Goal: Check status: Check status

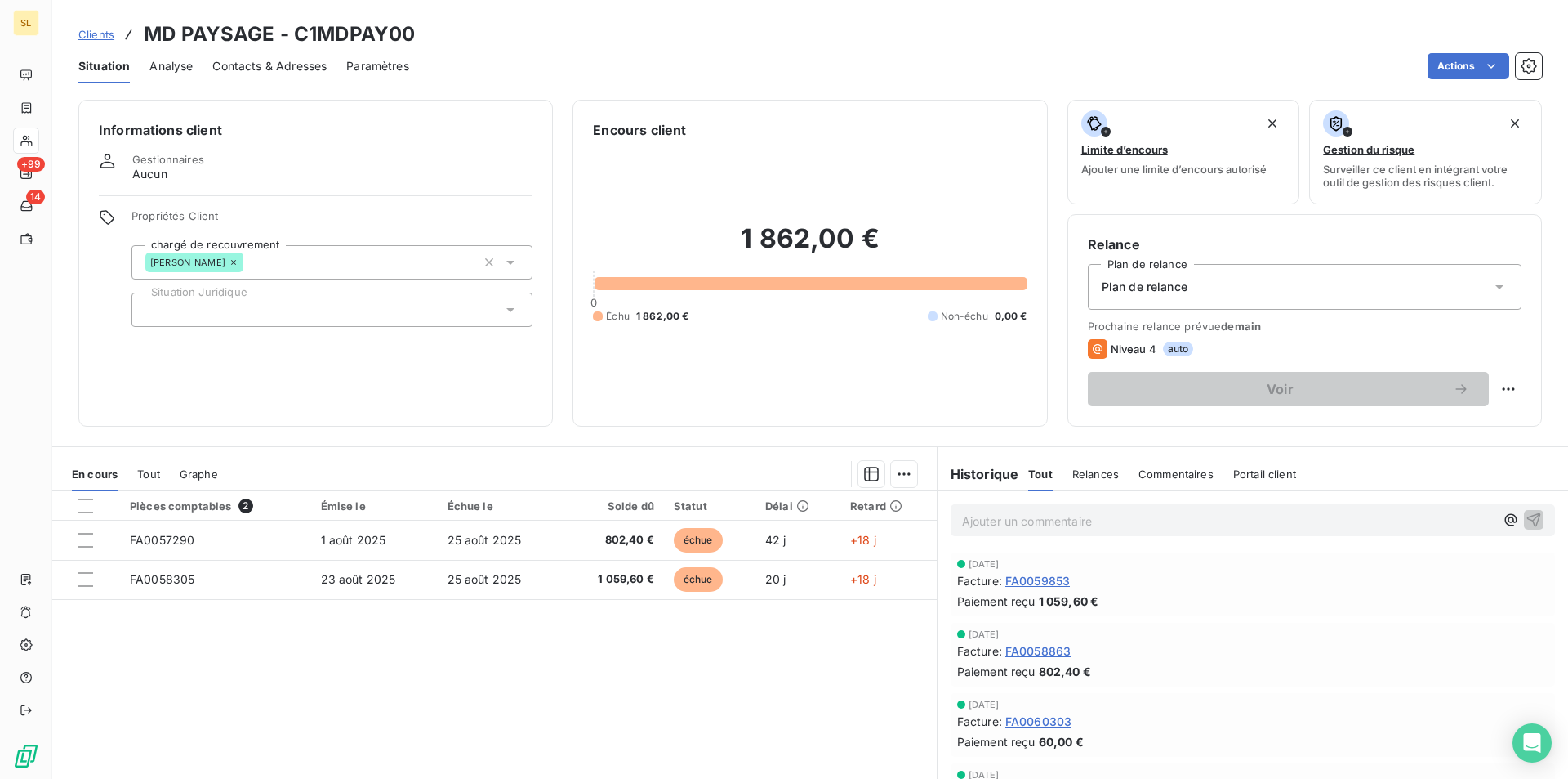
scroll to position [76, 0]
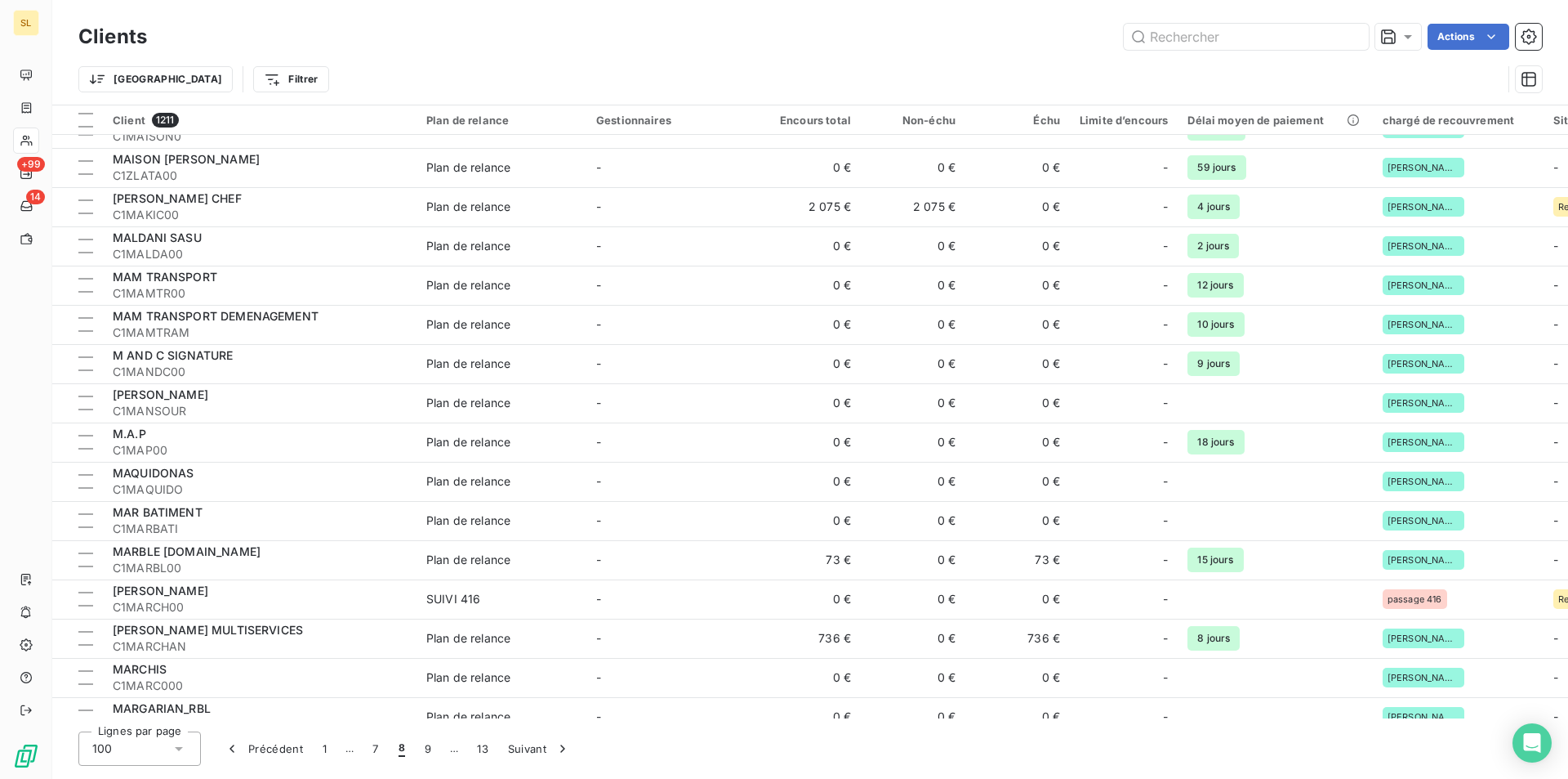
scroll to position [3345, 0]
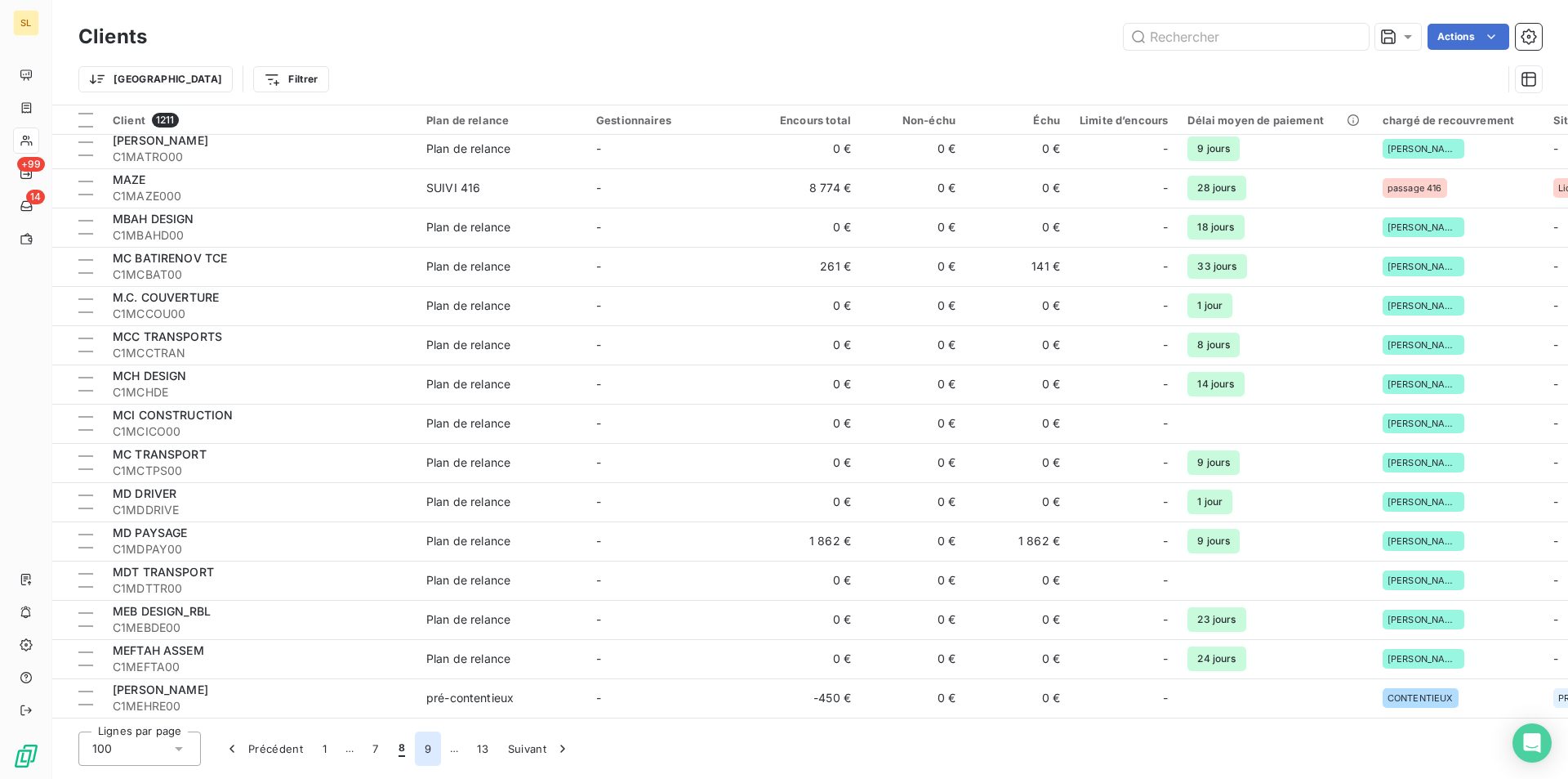
click at [429, 756] on button "9" at bounding box center [428, 748] width 26 height 35
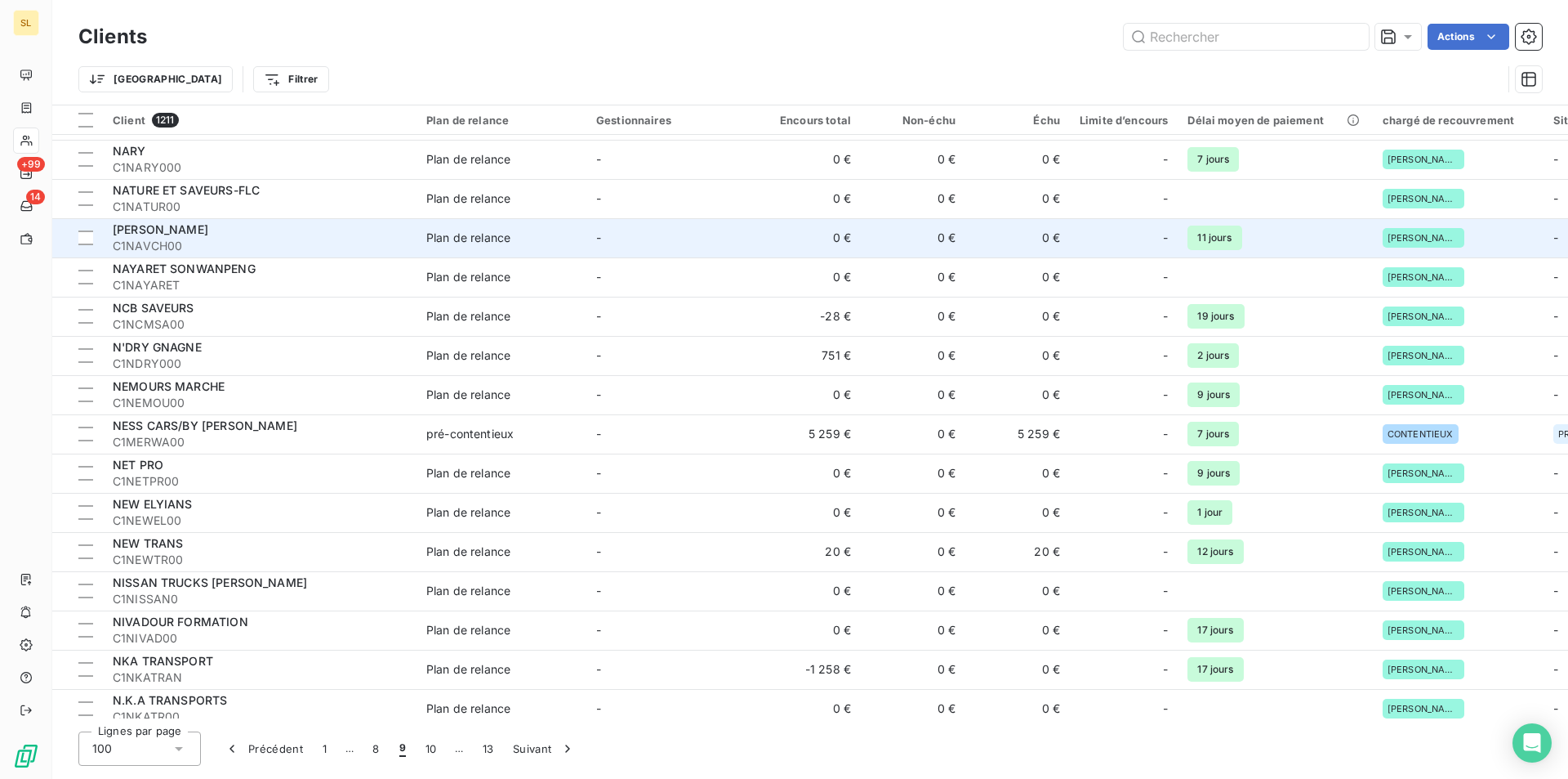
scroll to position [2474, 0]
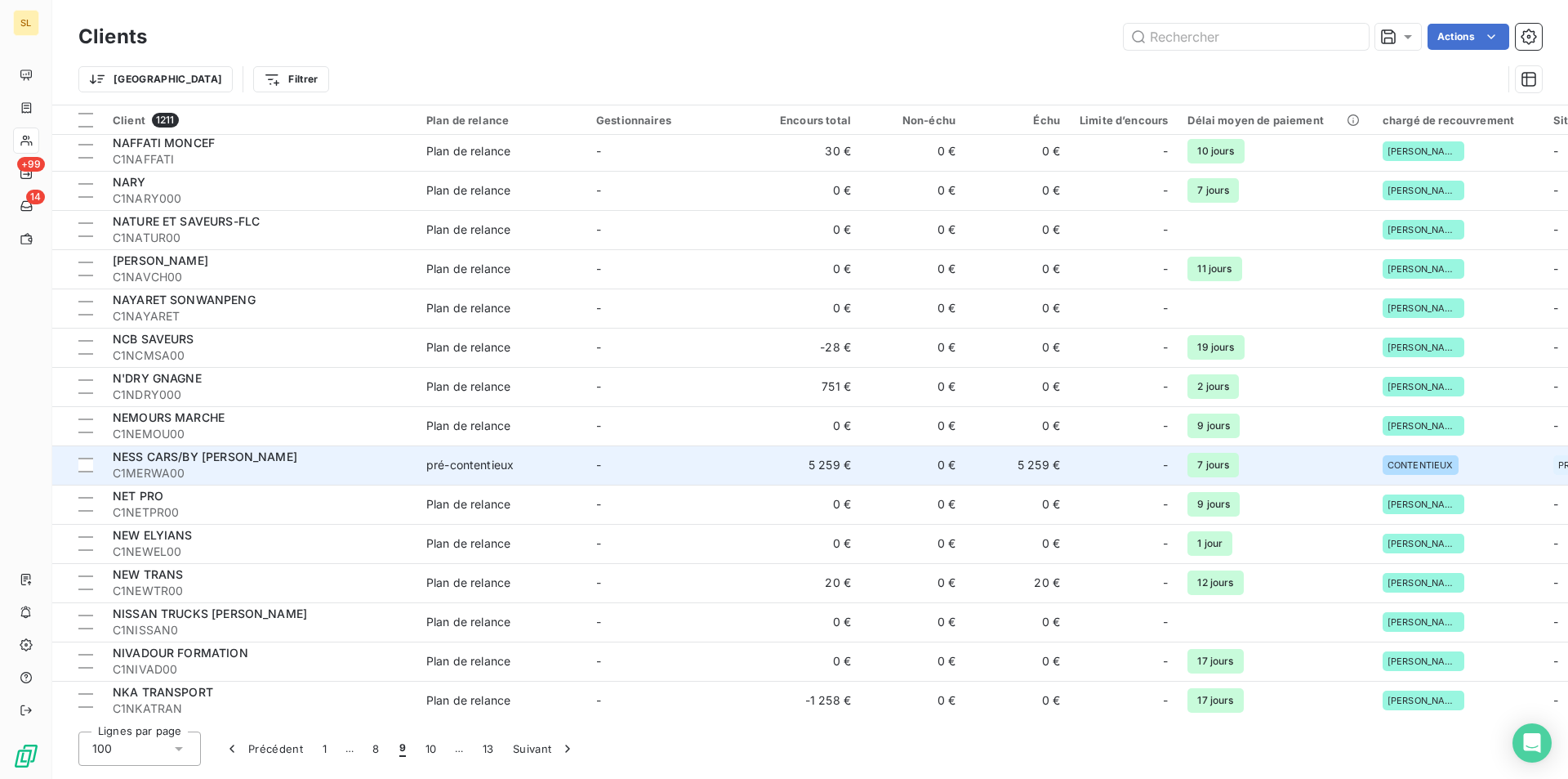
click at [822, 464] on td "5 259 €" at bounding box center [809, 465] width 105 height 39
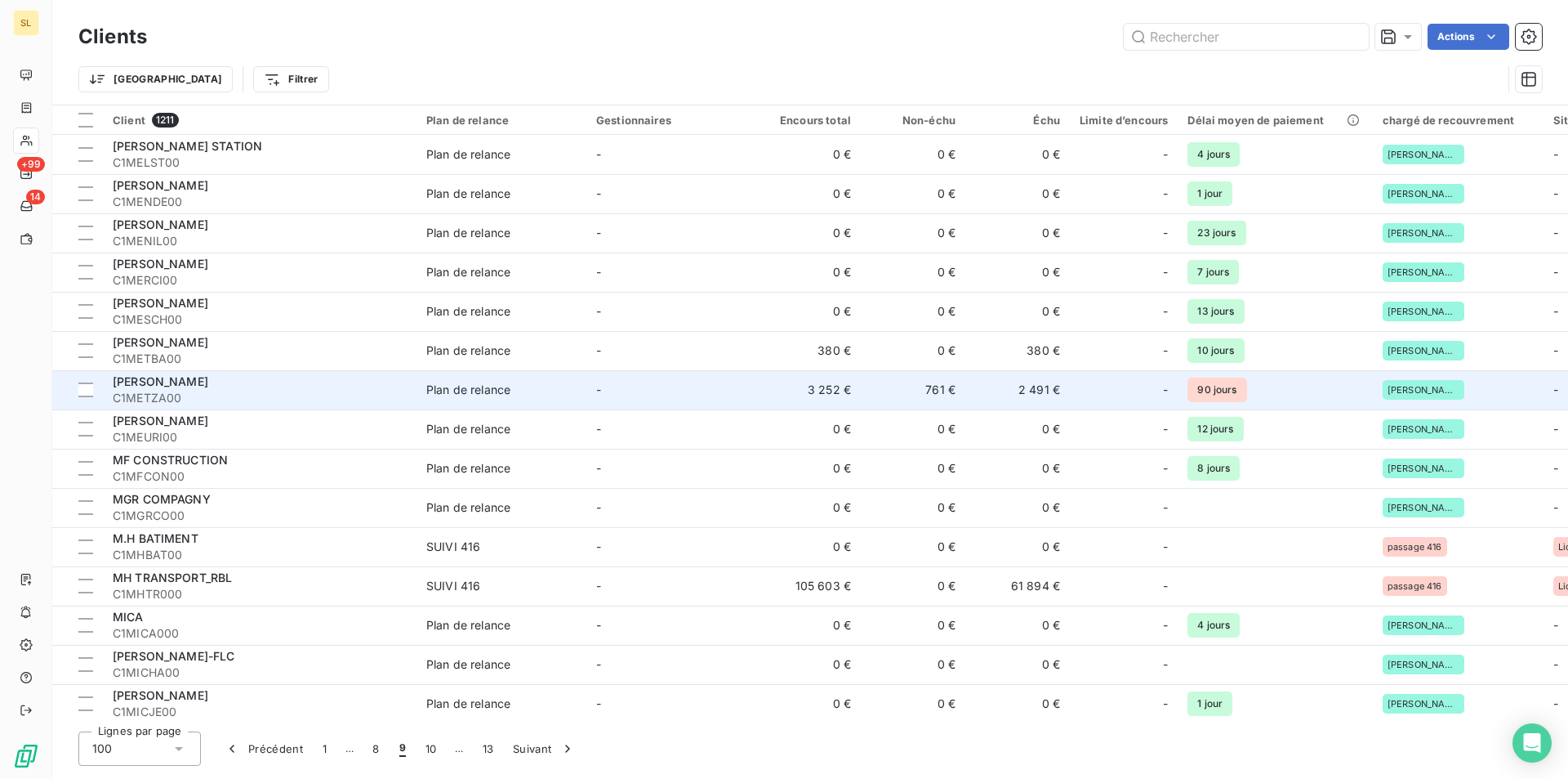
click at [211, 393] on span "C1METZA00" at bounding box center [259, 397] width 294 height 16
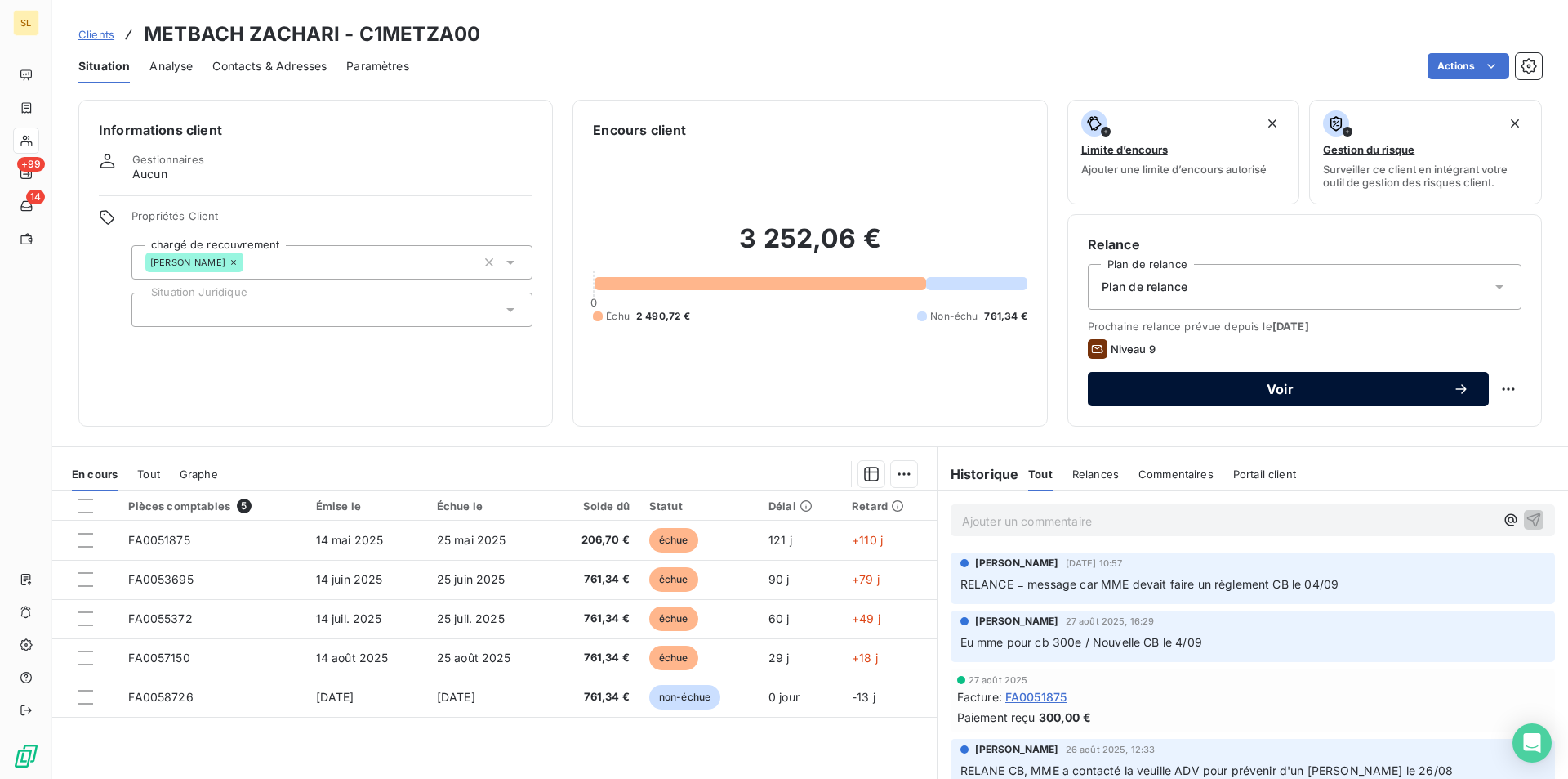
click at [1278, 394] on span "Voir" at bounding box center [1280, 389] width 345 height 13
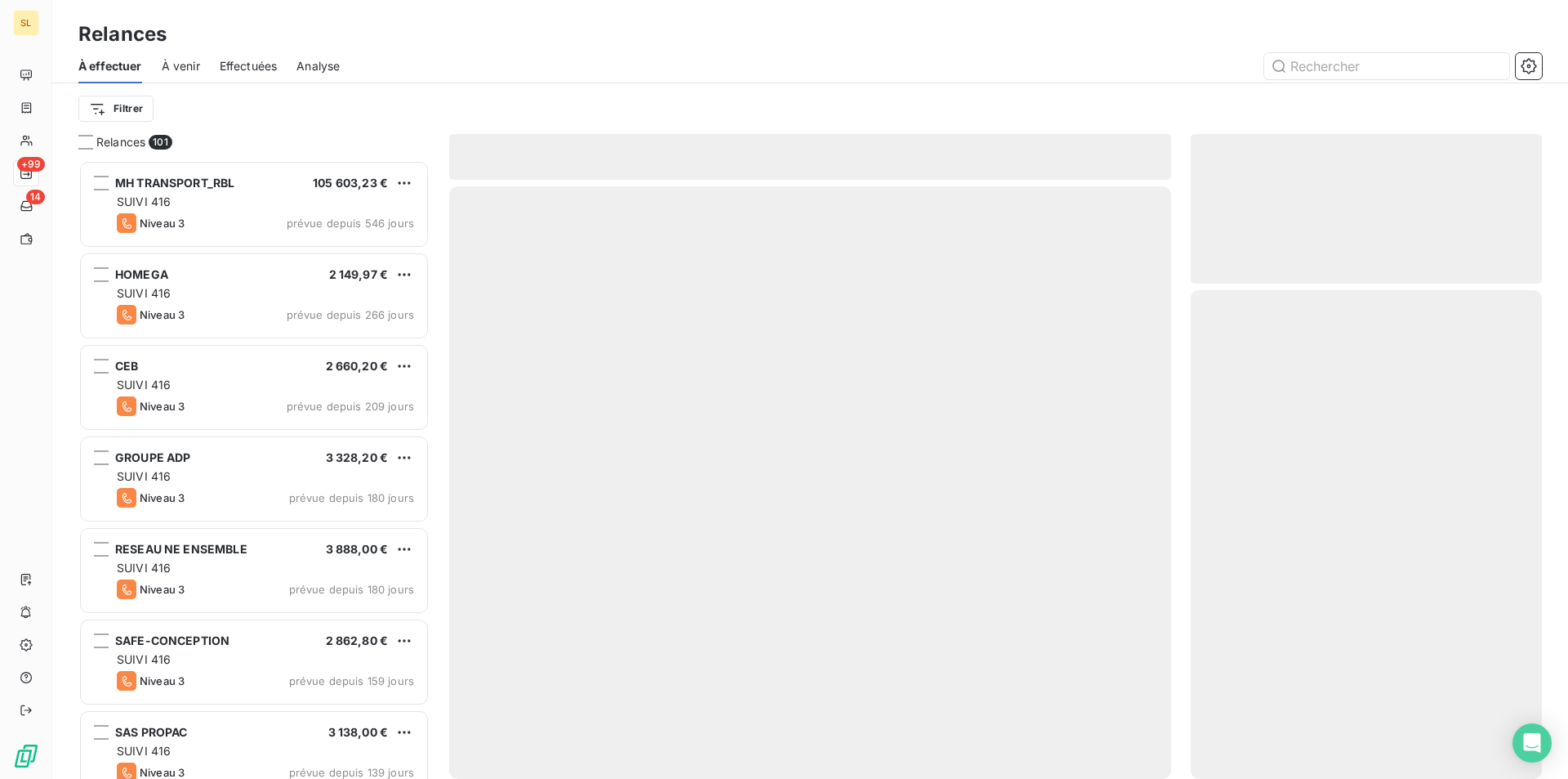
scroll to position [606, 339]
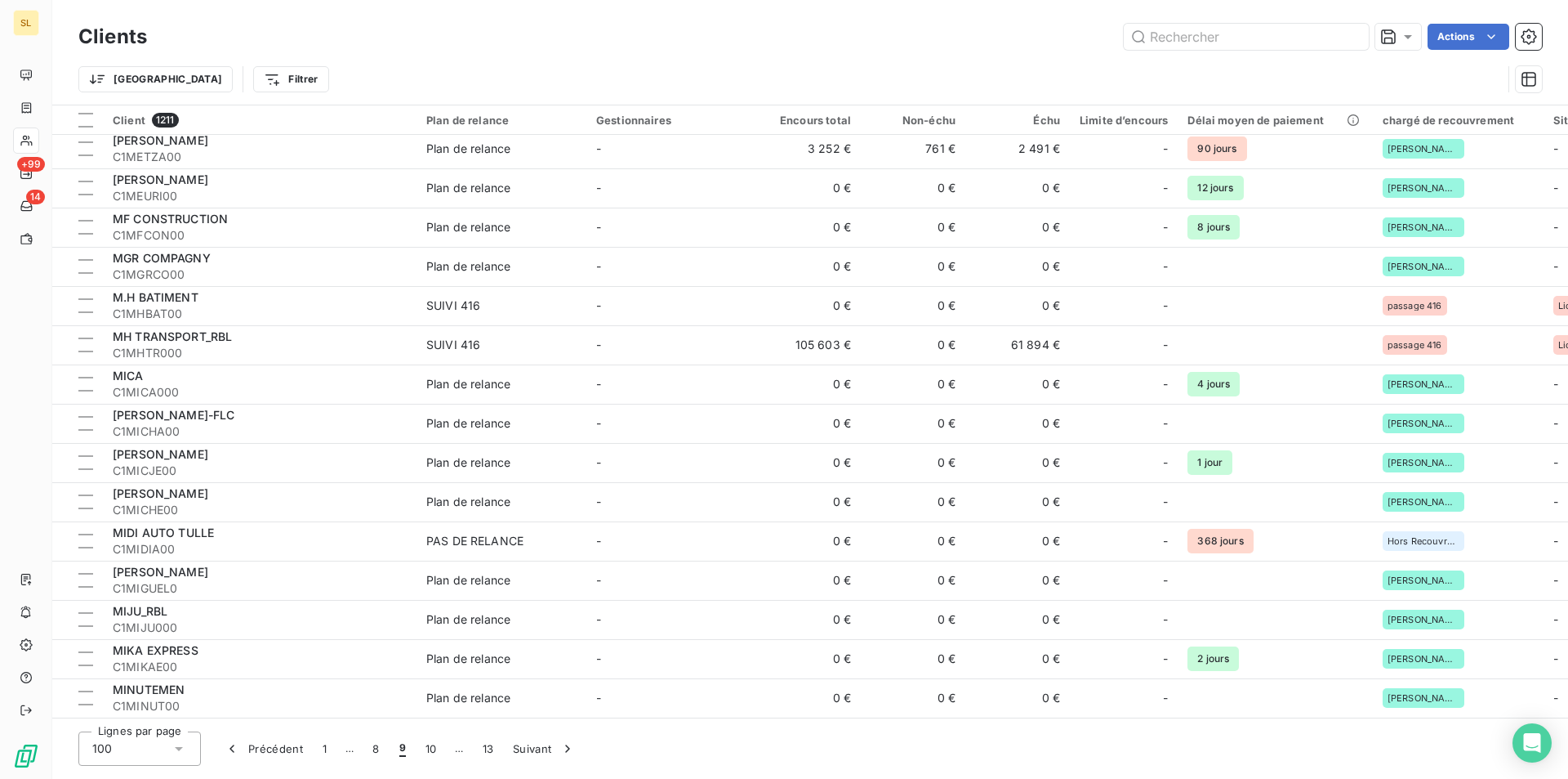
scroll to position [218, 0]
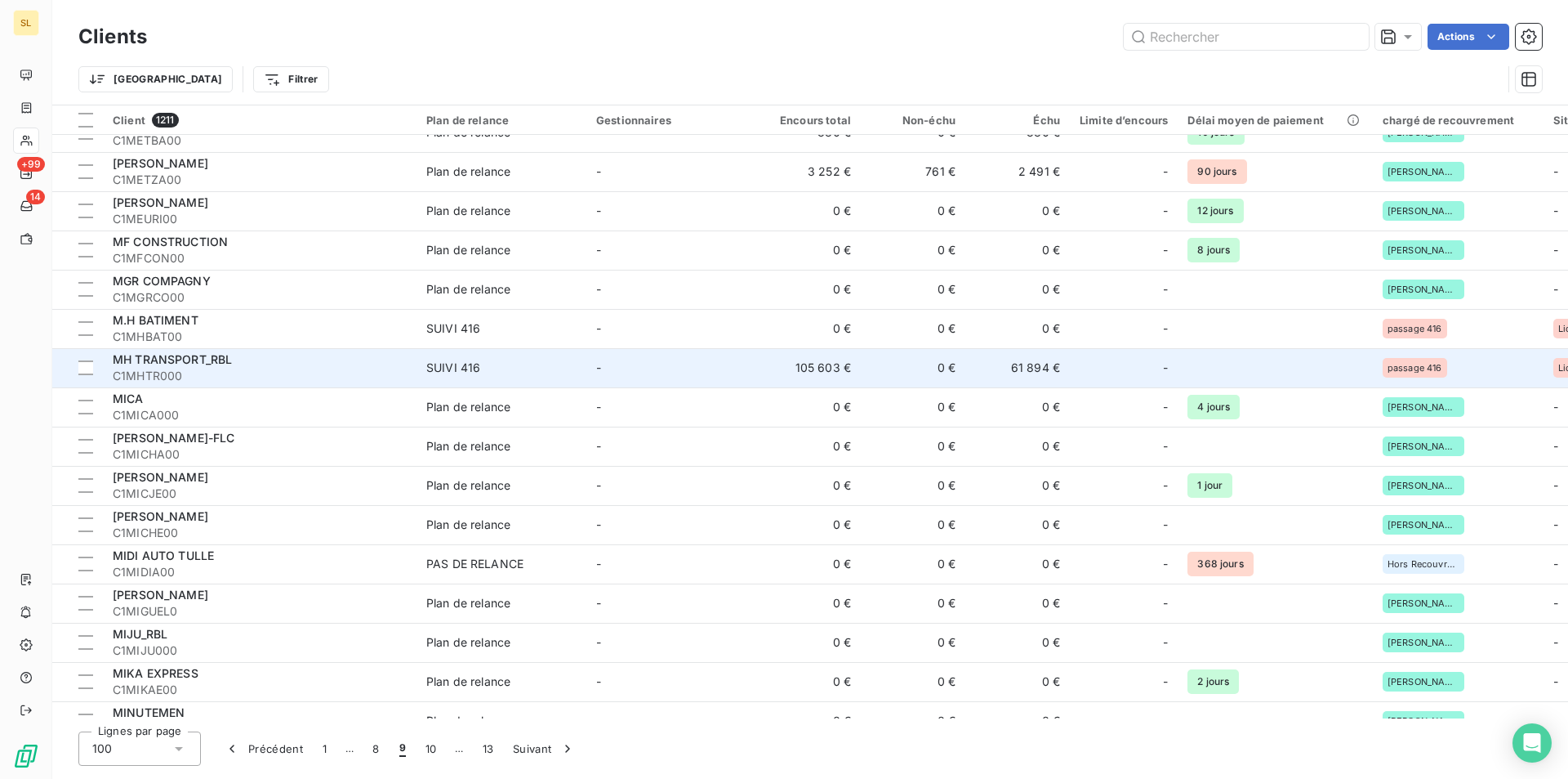
click at [806, 366] on td "105 603 €" at bounding box center [809, 368] width 105 height 39
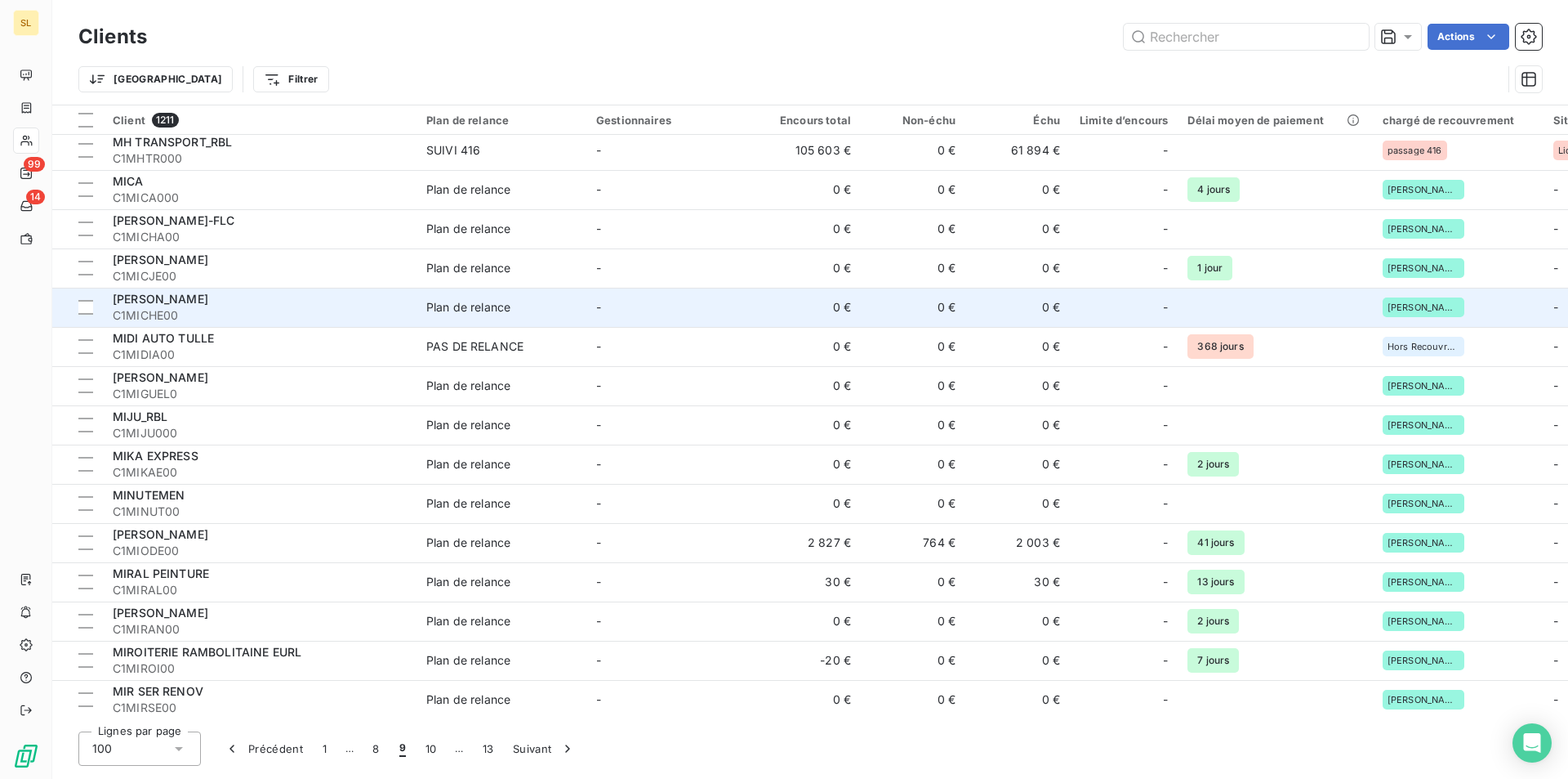
scroll to position [654, 0]
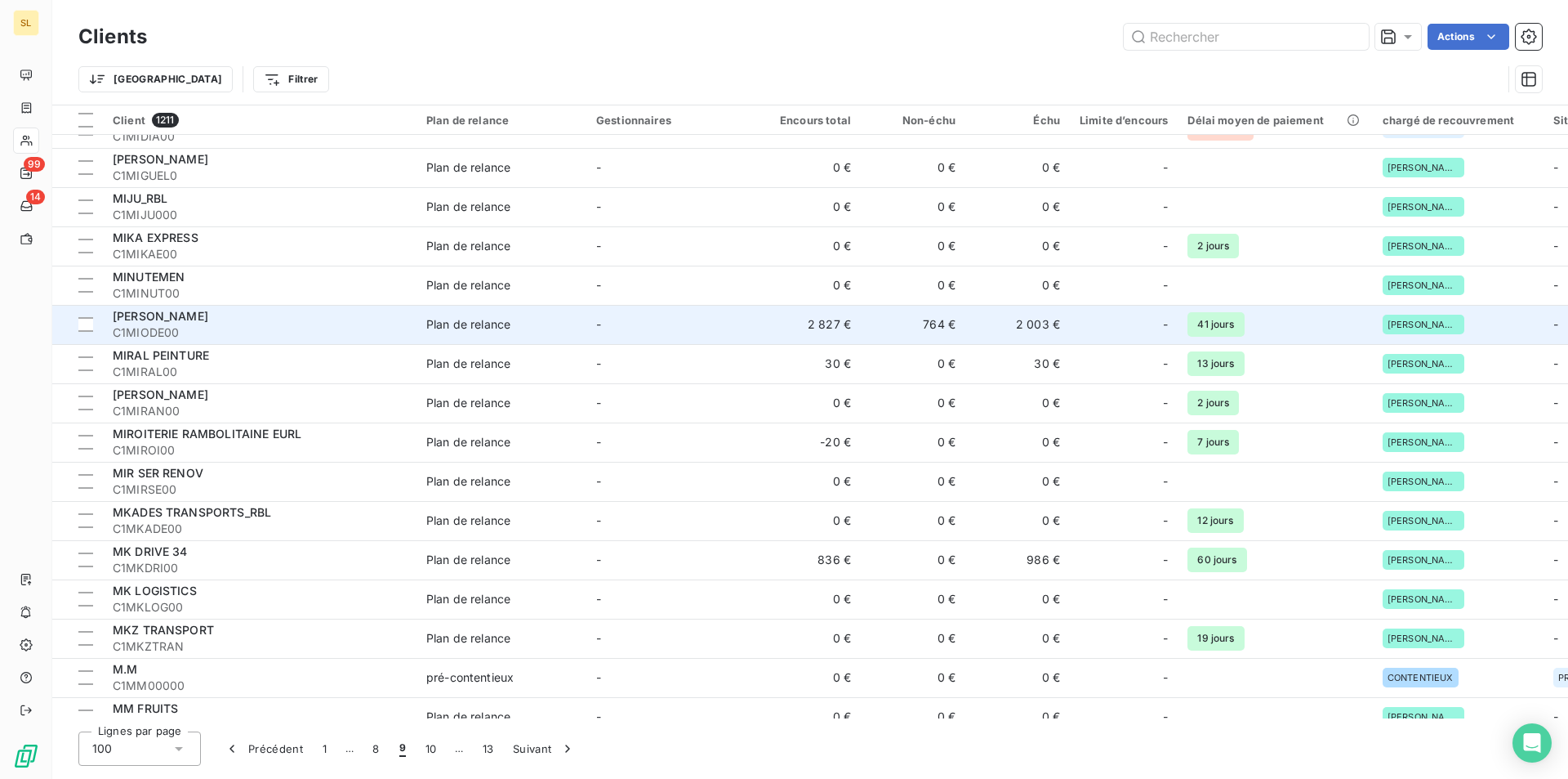
click at [209, 319] on span "[PERSON_NAME]" at bounding box center [160, 316] width 95 height 14
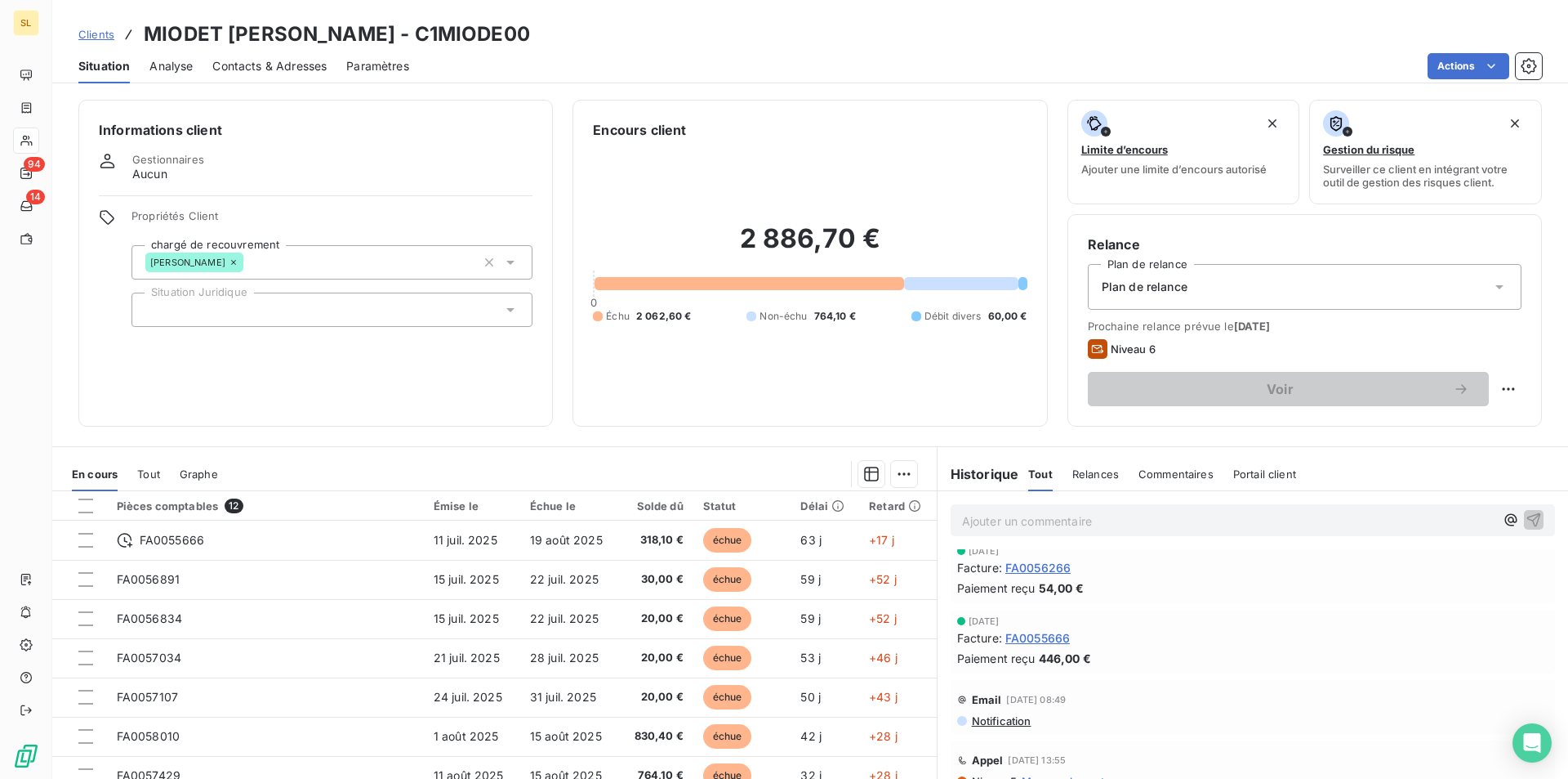
scroll to position [78, 0]
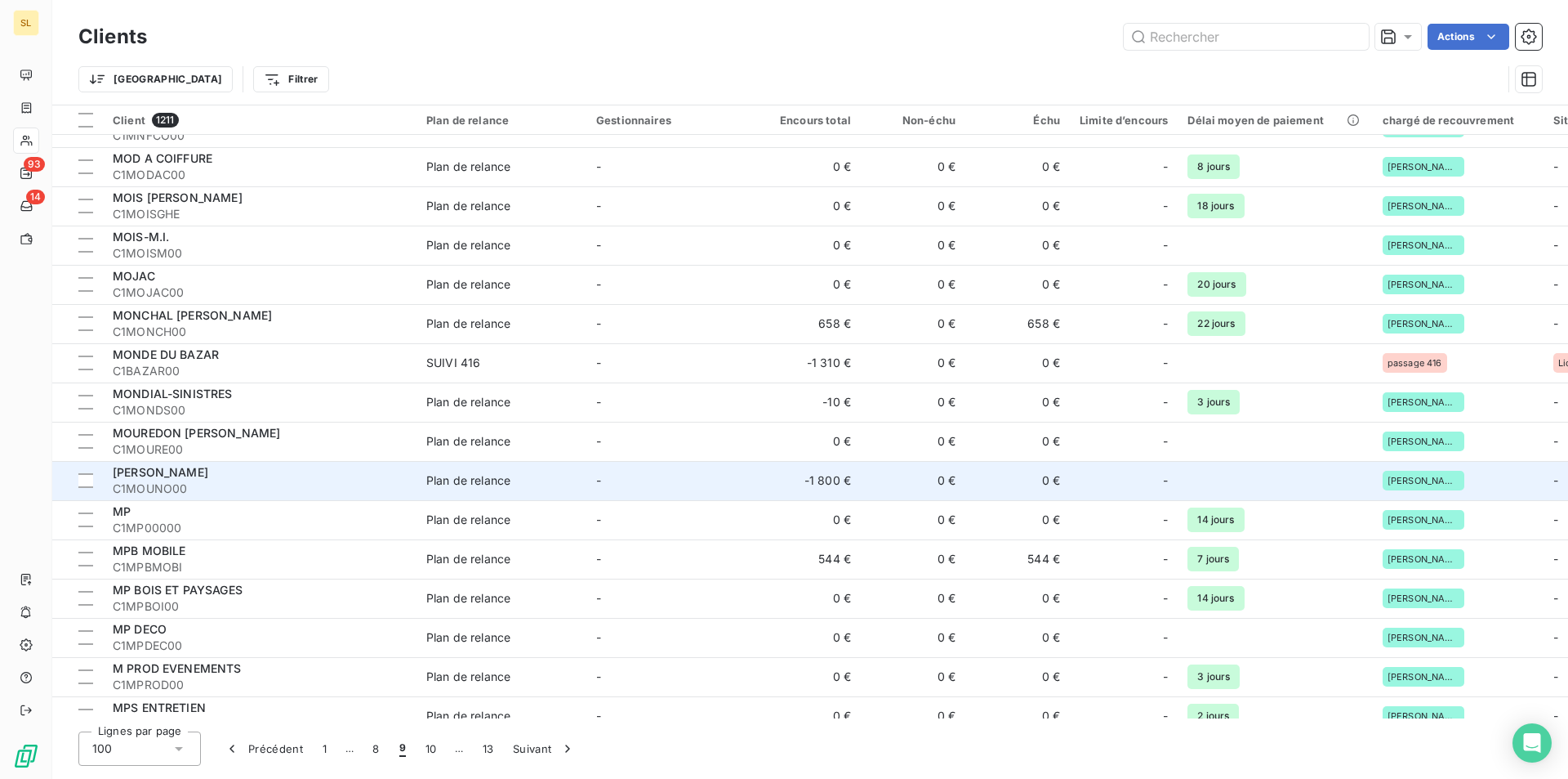
scroll to position [1307, 0]
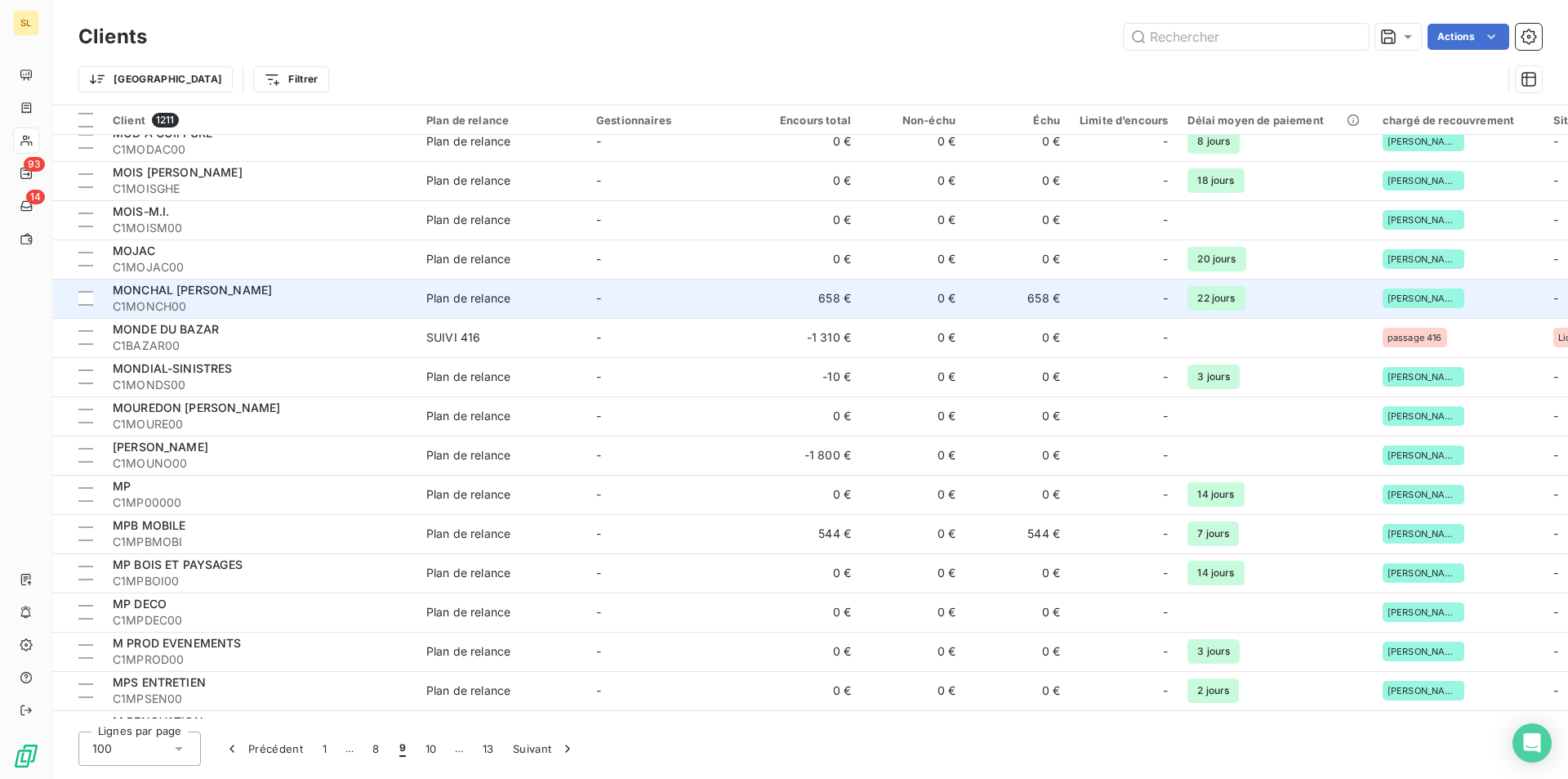
click at [794, 300] on td "658 €" at bounding box center [809, 299] width 105 height 39
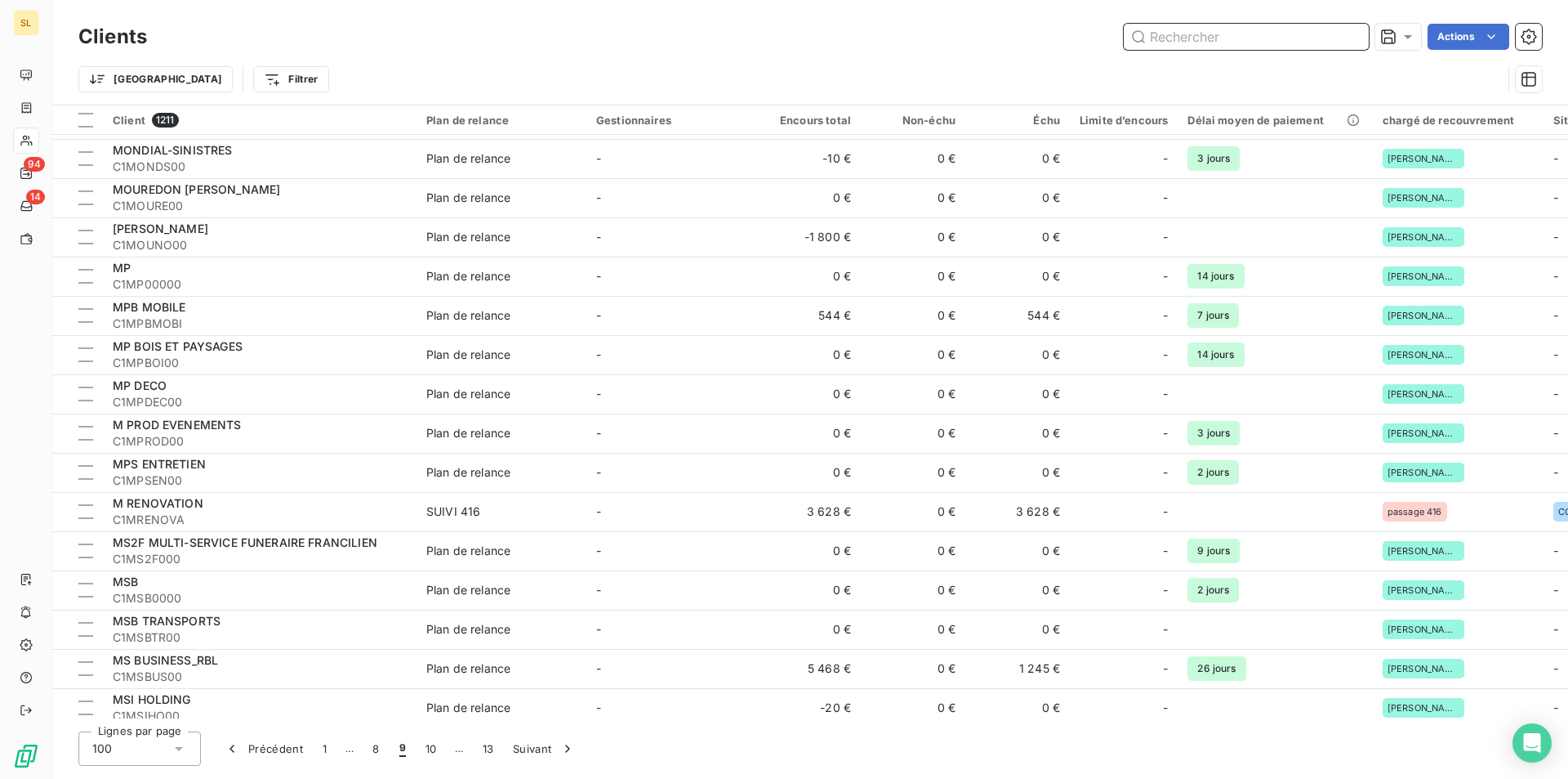
scroll to position [1742, 0]
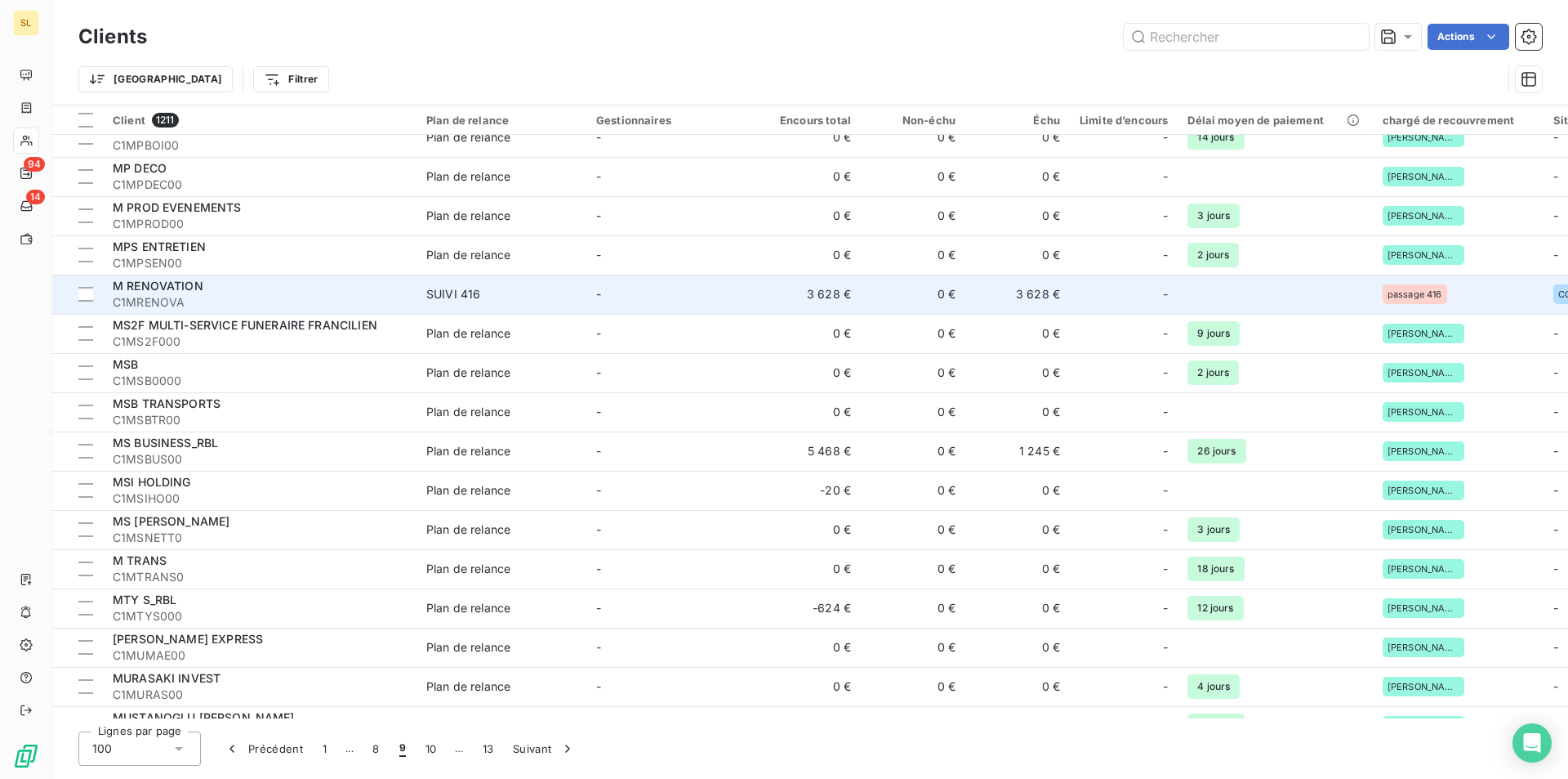
click at [254, 306] on span "C1MRENOVA" at bounding box center [259, 301] width 294 height 16
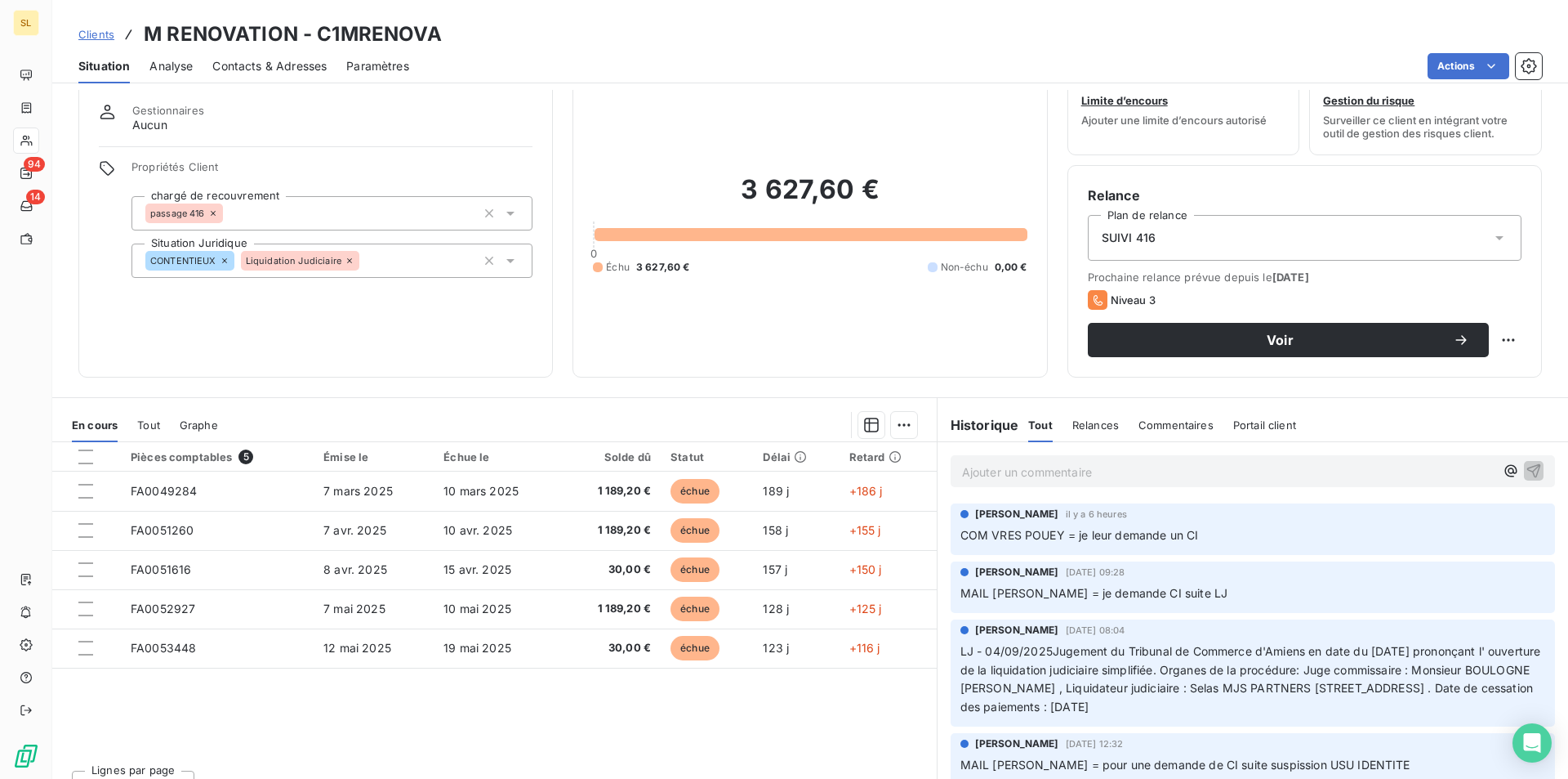
scroll to position [76, 0]
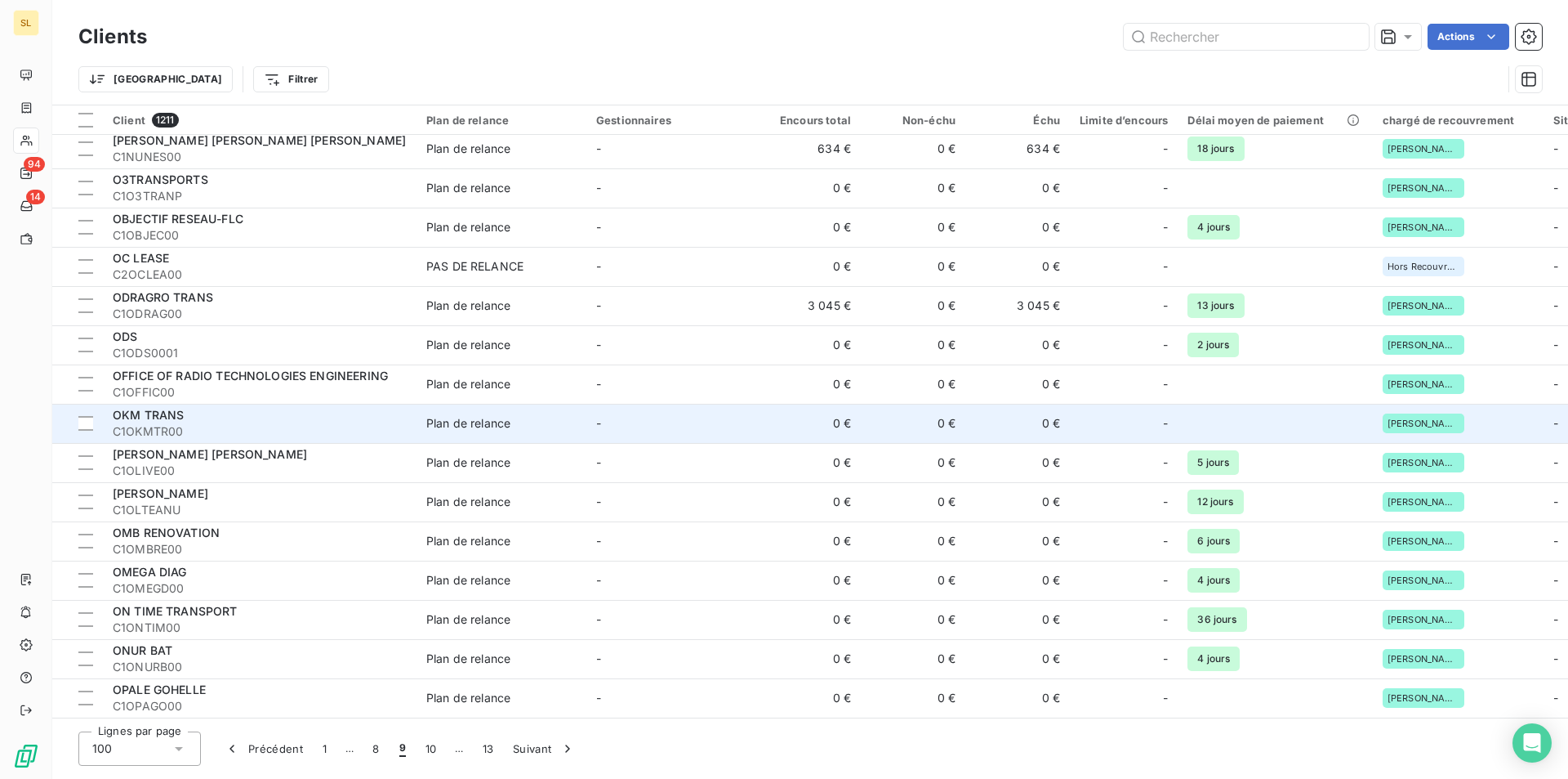
scroll to position [2910, 0]
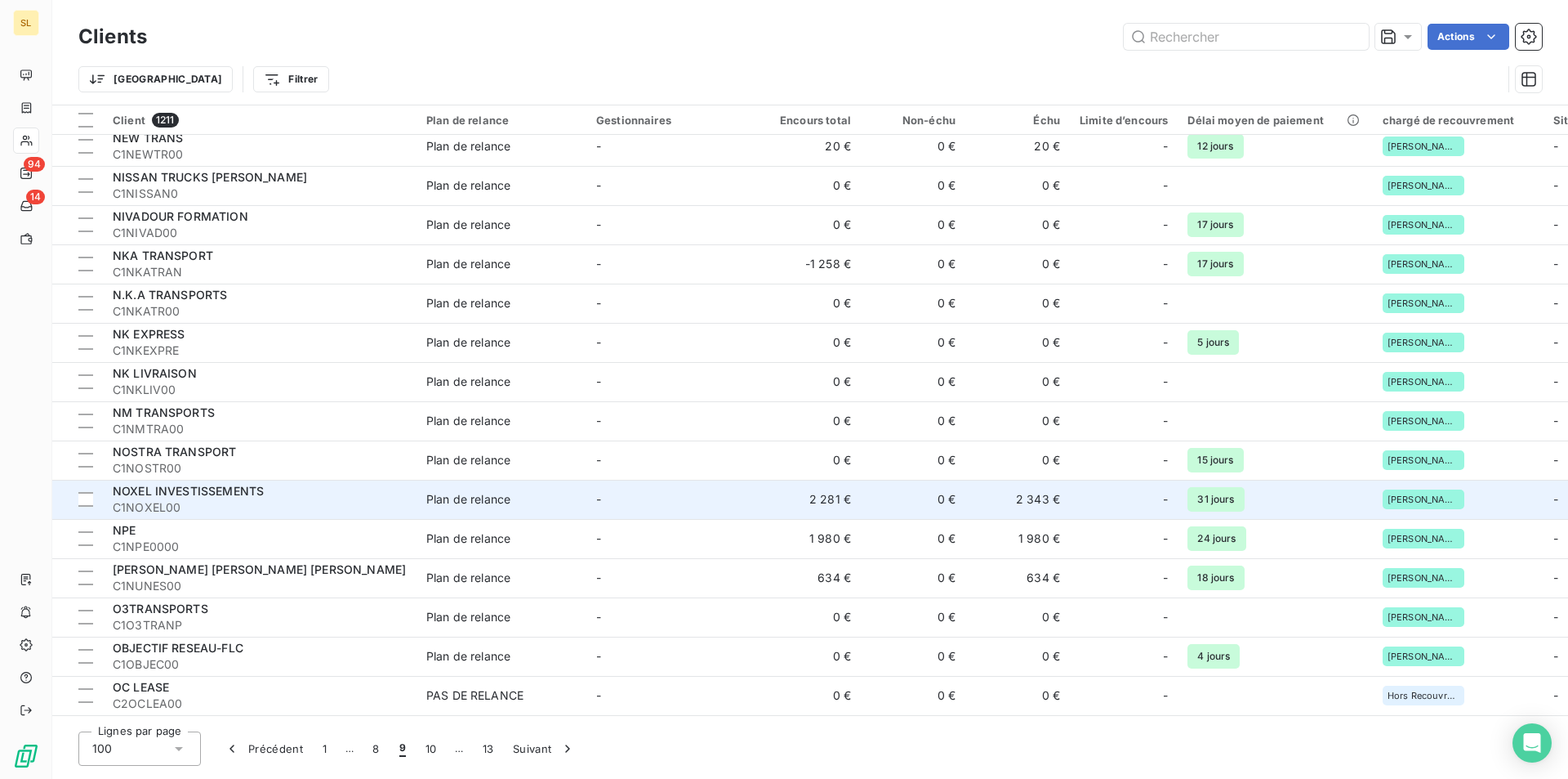
click at [463, 495] on div "Plan de relance" at bounding box center [468, 498] width 84 height 16
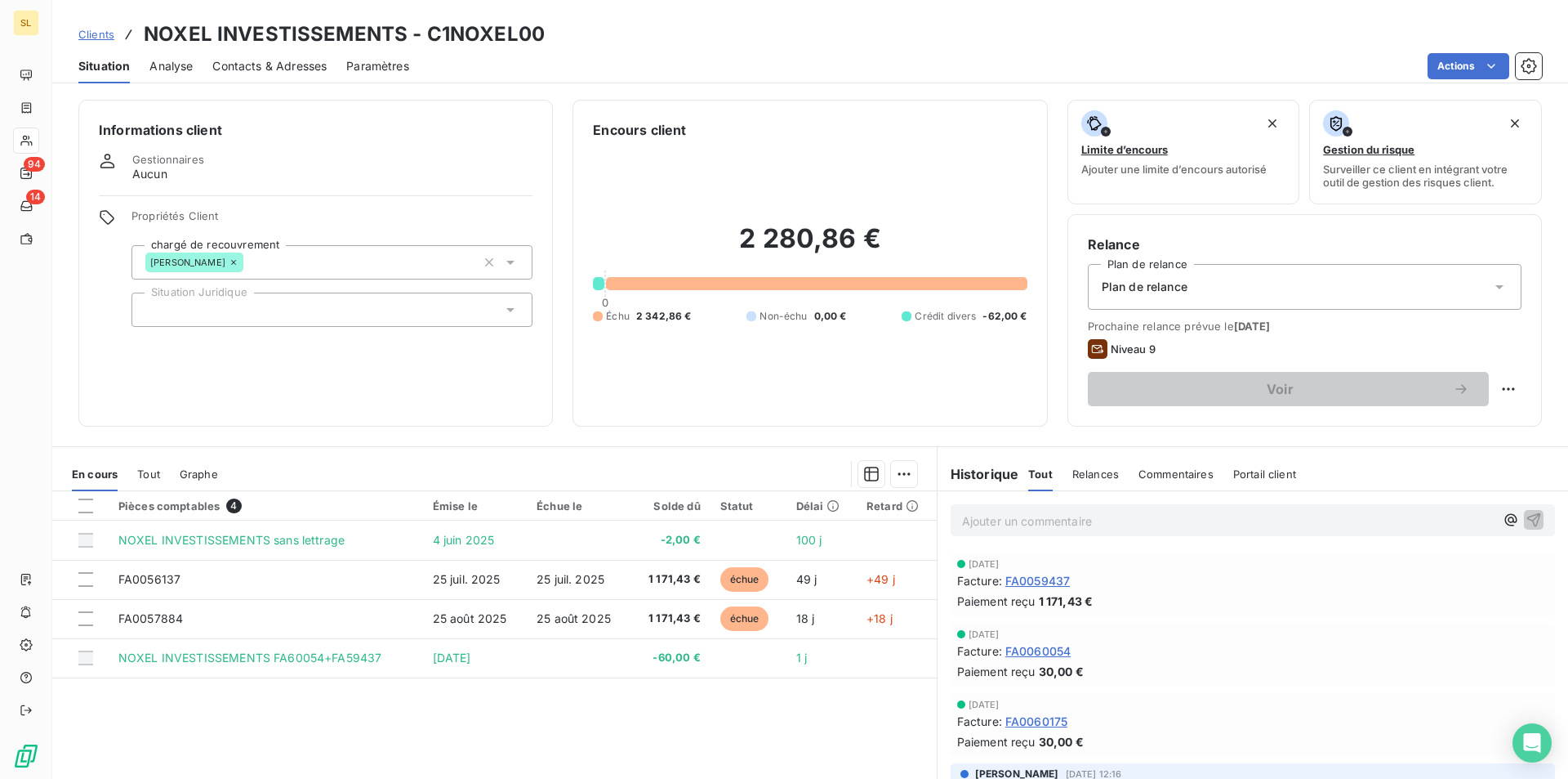
scroll to position [218, 0]
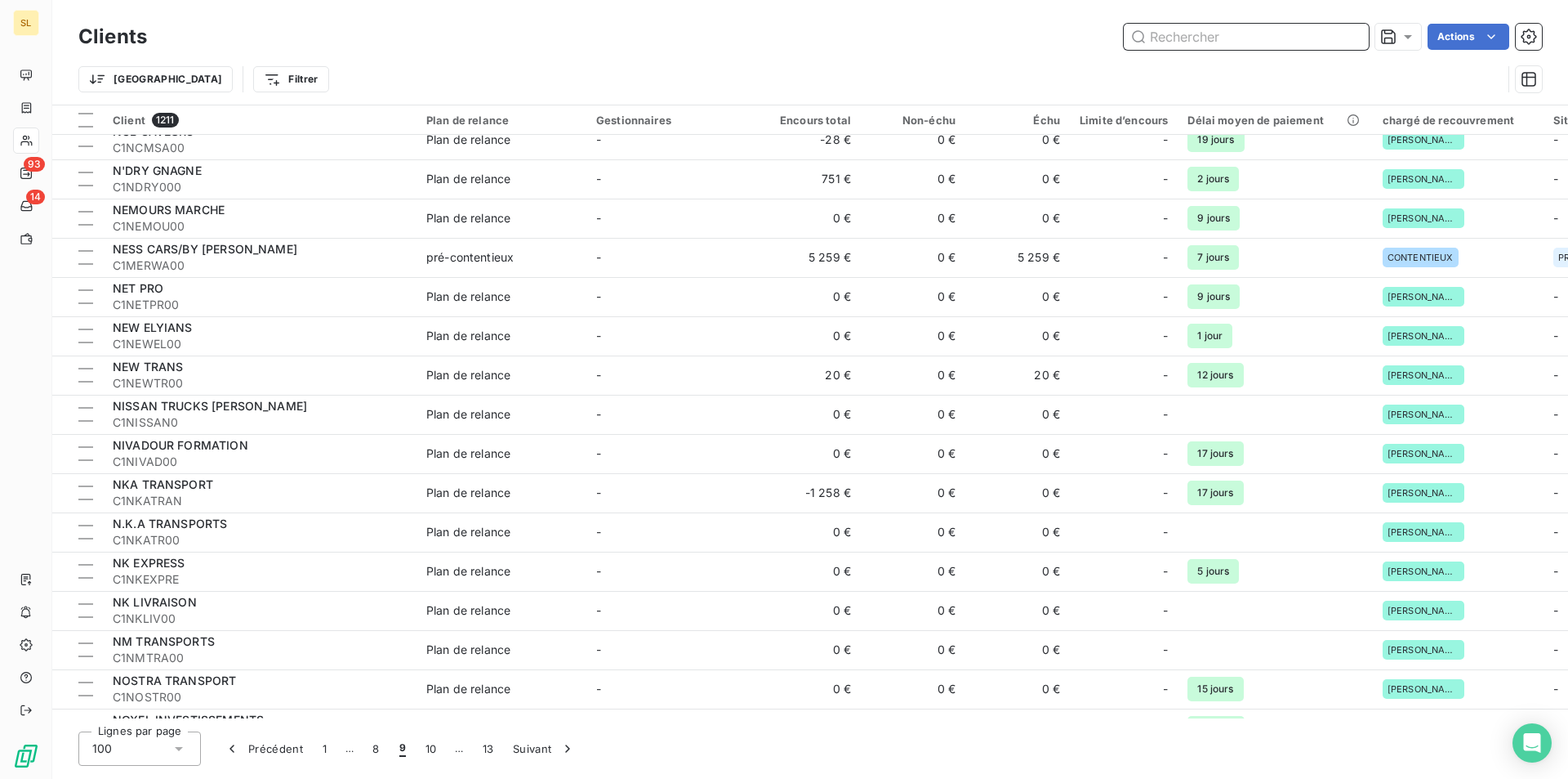
scroll to position [3050, 0]
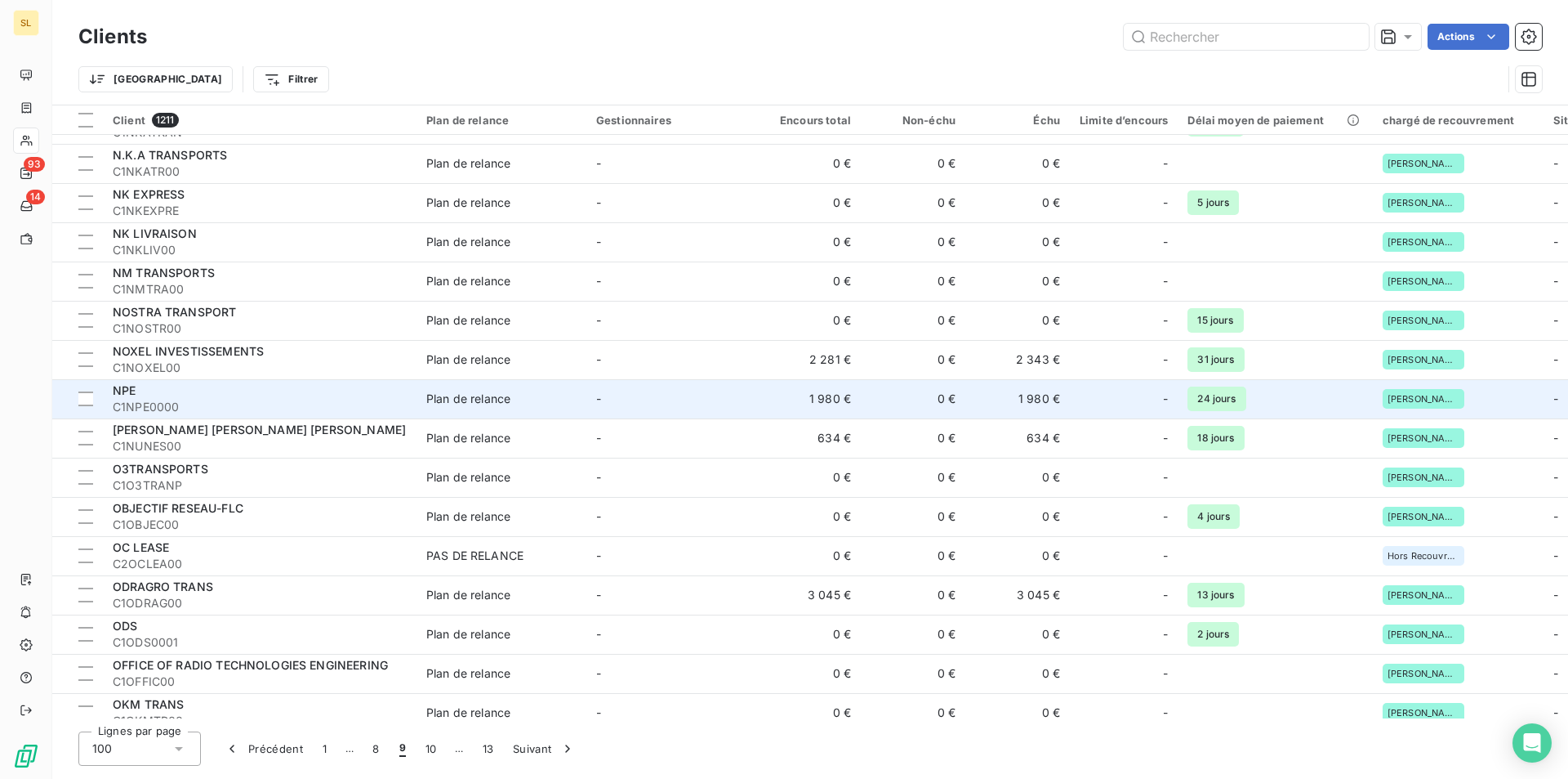
click at [157, 402] on span "C1NPE0000" at bounding box center [259, 406] width 294 height 16
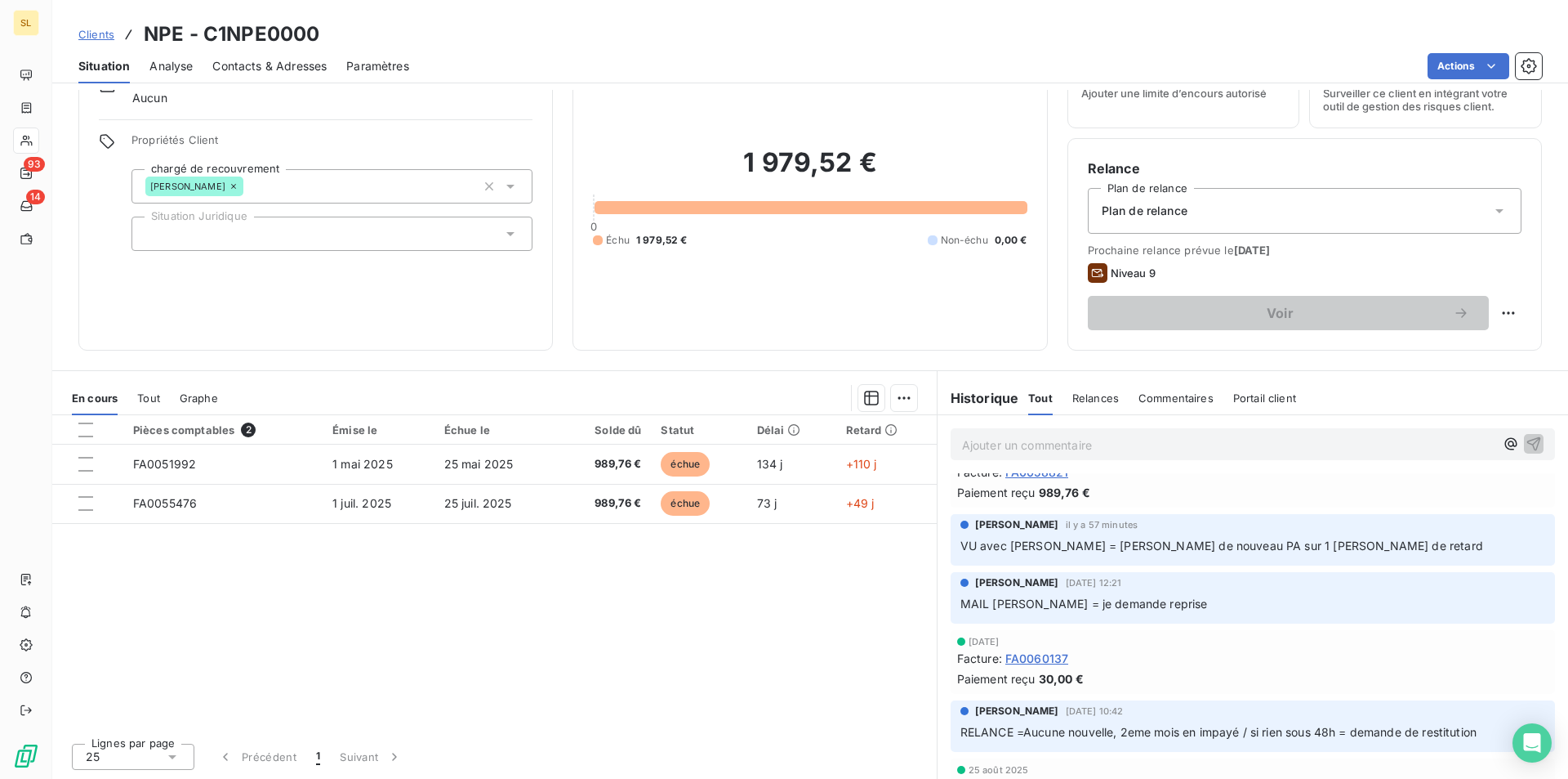
scroll to position [66, 0]
